Goal: Task Accomplishment & Management: Manage account settings

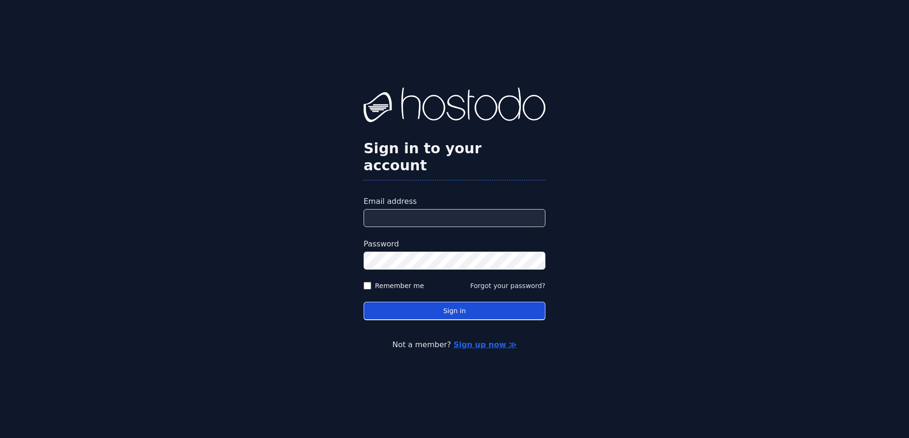
type input "**********"
click at [463, 302] on button "Sign in" at bounding box center [455, 311] width 182 height 18
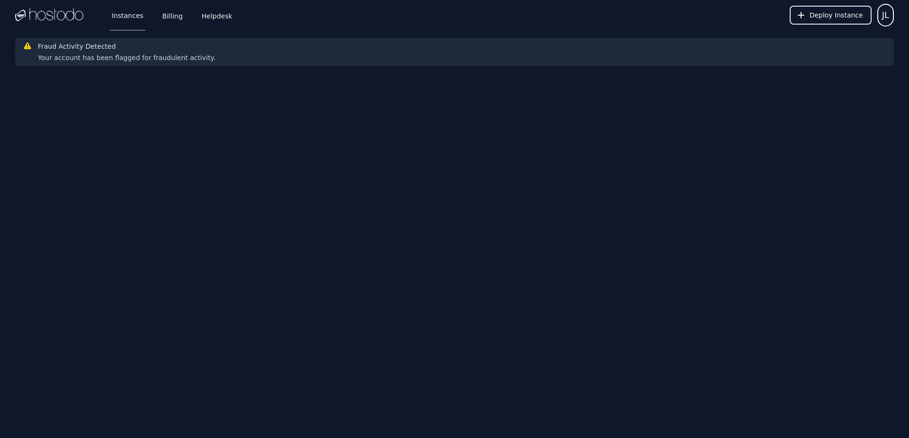
click at [890, 13] on button "JL" at bounding box center [885, 15] width 17 height 23
